Goal: Find specific page/section: Find specific page/section

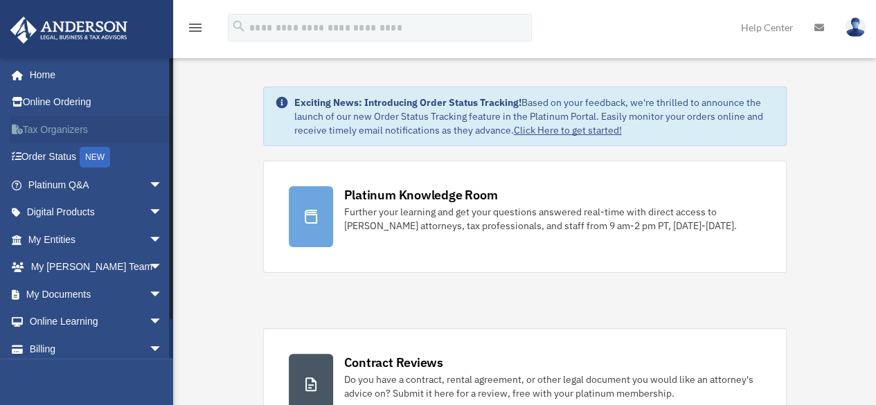
click at [57, 132] on link "Tax Organizers" at bounding box center [97, 130] width 174 height 28
click at [78, 293] on link "My Documents arrow_drop_down" at bounding box center [97, 294] width 174 height 28
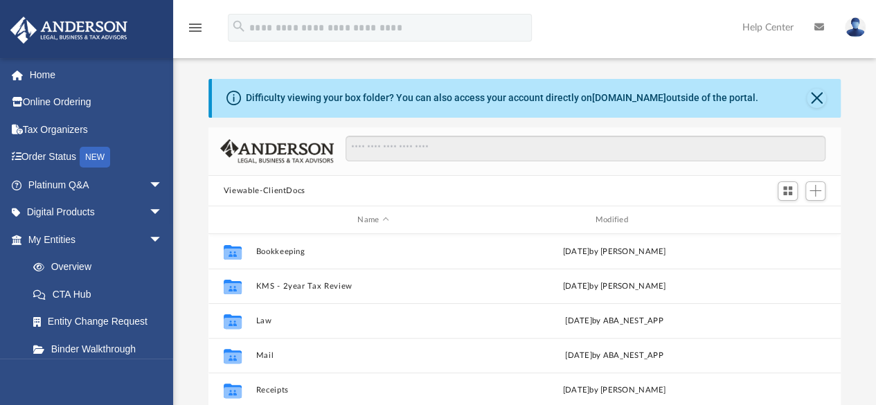
scroll to position [304, 622]
click at [624, 97] on link "box.com" at bounding box center [629, 97] width 74 height 11
